Goal: Complete application form

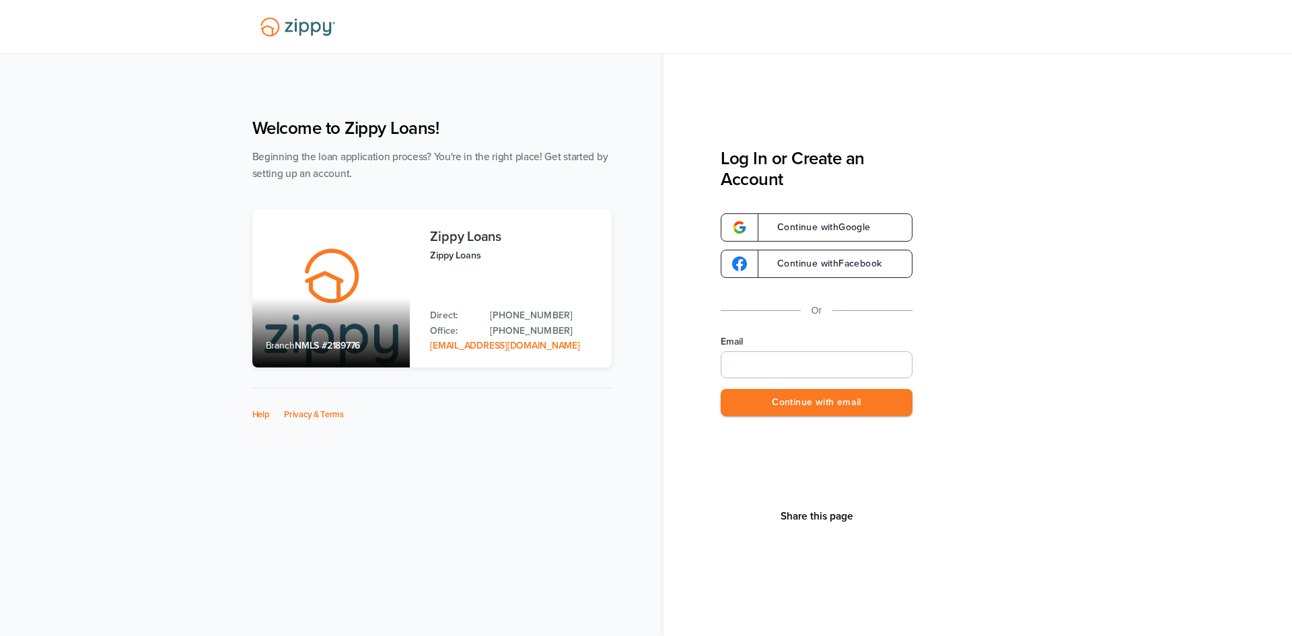
click at [861, 353] on input "Email" at bounding box center [817, 364] width 192 height 27
type input "**********"
click at [834, 402] on button "Continue with email" at bounding box center [817, 403] width 192 height 28
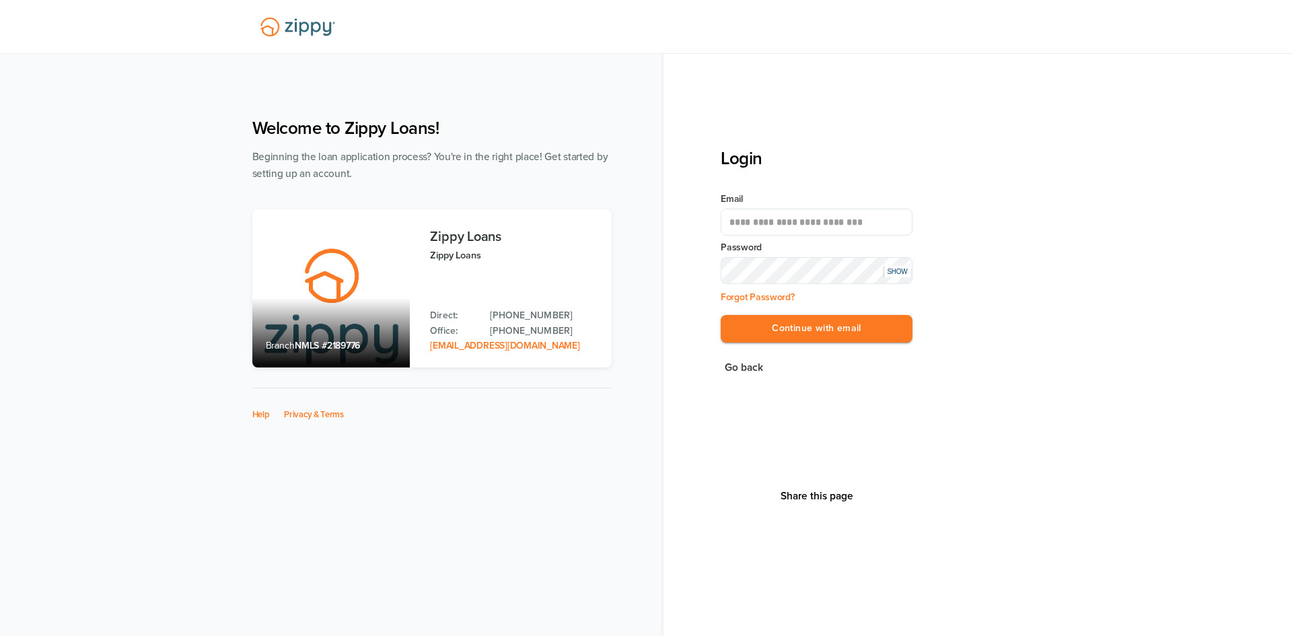
click at [721, 315] on button "Continue with email" at bounding box center [817, 329] width 192 height 28
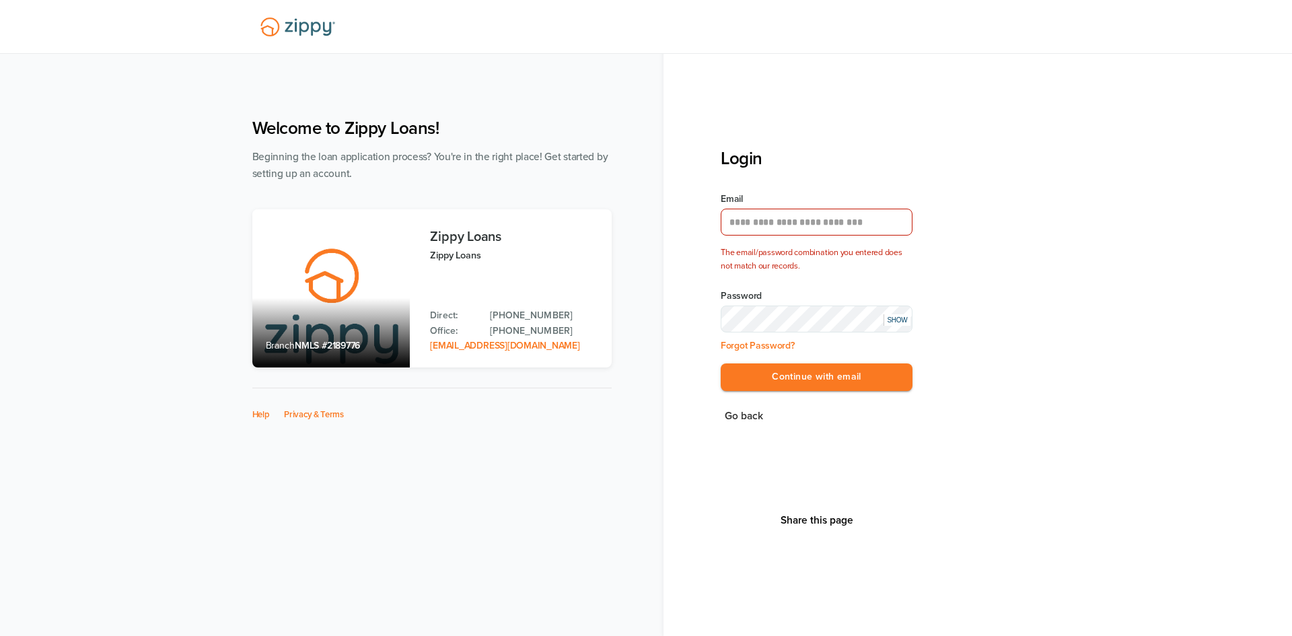
click at [896, 320] on div "SHOW" at bounding box center [896, 319] width 27 height 11
click at [760, 368] on button "Continue with email" at bounding box center [817, 377] width 192 height 28
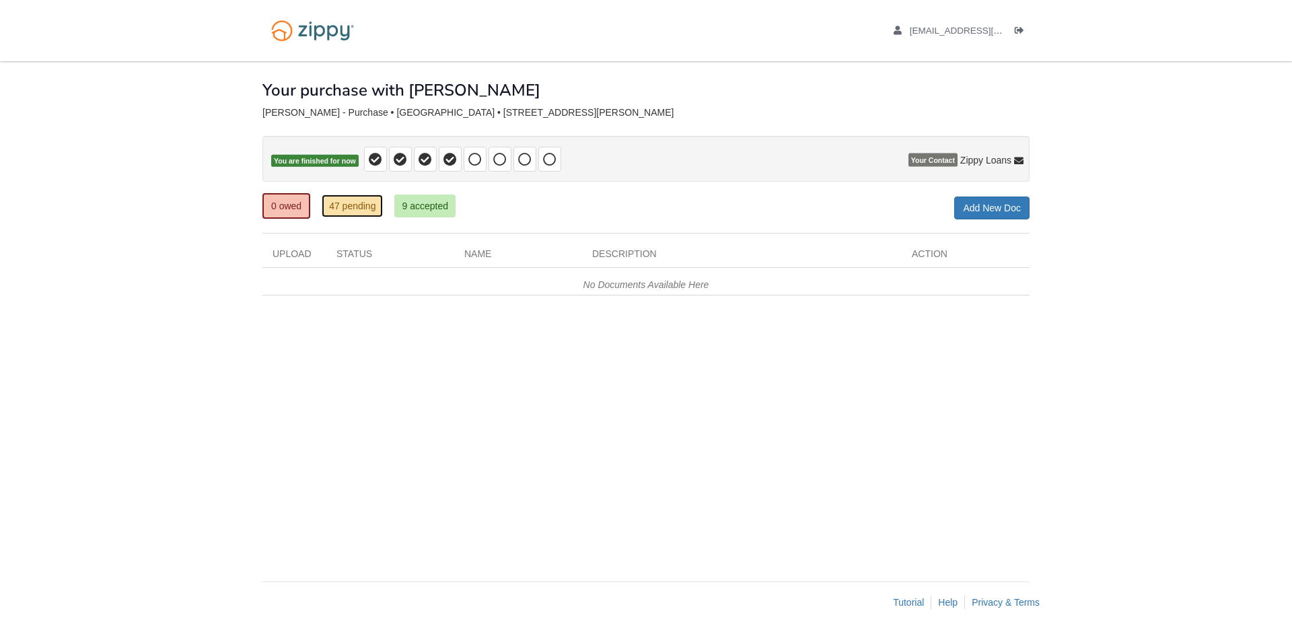
click at [355, 211] on link "47 pending" at bounding box center [352, 205] width 61 height 23
